Goal: Find specific page/section: Find specific page/section

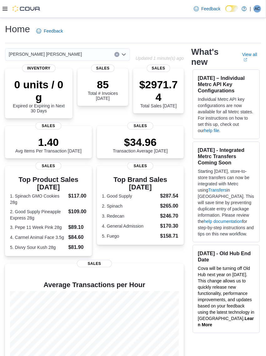
click at [3, 8] on icon at bounding box center [5, 8] width 5 height 5
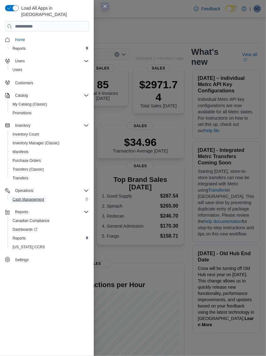
click at [46, 196] on link "Cash Management" at bounding box center [28, 200] width 37 height 8
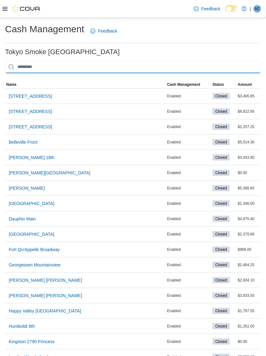
click at [49, 61] on input "This is a search bar. As you type, the results lower in the page will automatic…" at bounding box center [133, 67] width 256 height 13
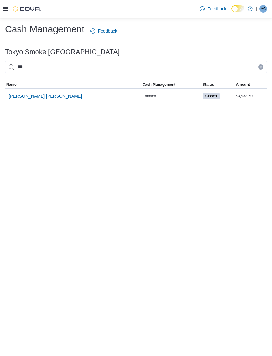
type input "***"
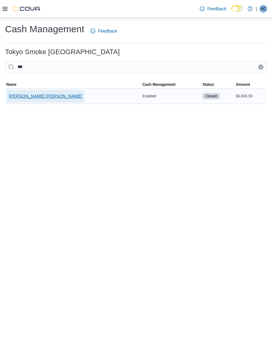
click at [36, 95] on span "[PERSON_NAME] [PERSON_NAME]" at bounding box center [45, 96] width 73 height 6
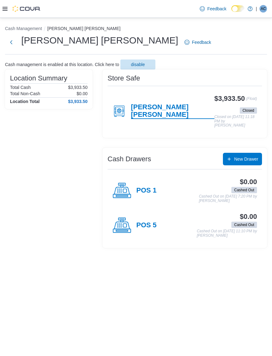
click at [162, 107] on h4 "[PERSON_NAME] [PERSON_NAME]" at bounding box center [173, 111] width 84 height 16
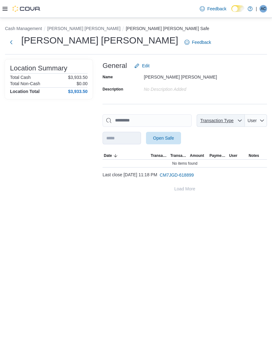
click at [209, 120] on span "Transaction Type" at bounding box center [216, 120] width 33 height 5
click at [261, 120] on icon "button" at bounding box center [262, 121] width 4 height 2
click at [190, 92] on div "No Description added" at bounding box center [186, 89] width 84 height 10
